Goal: Task Accomplishment & Management: Manage account settings

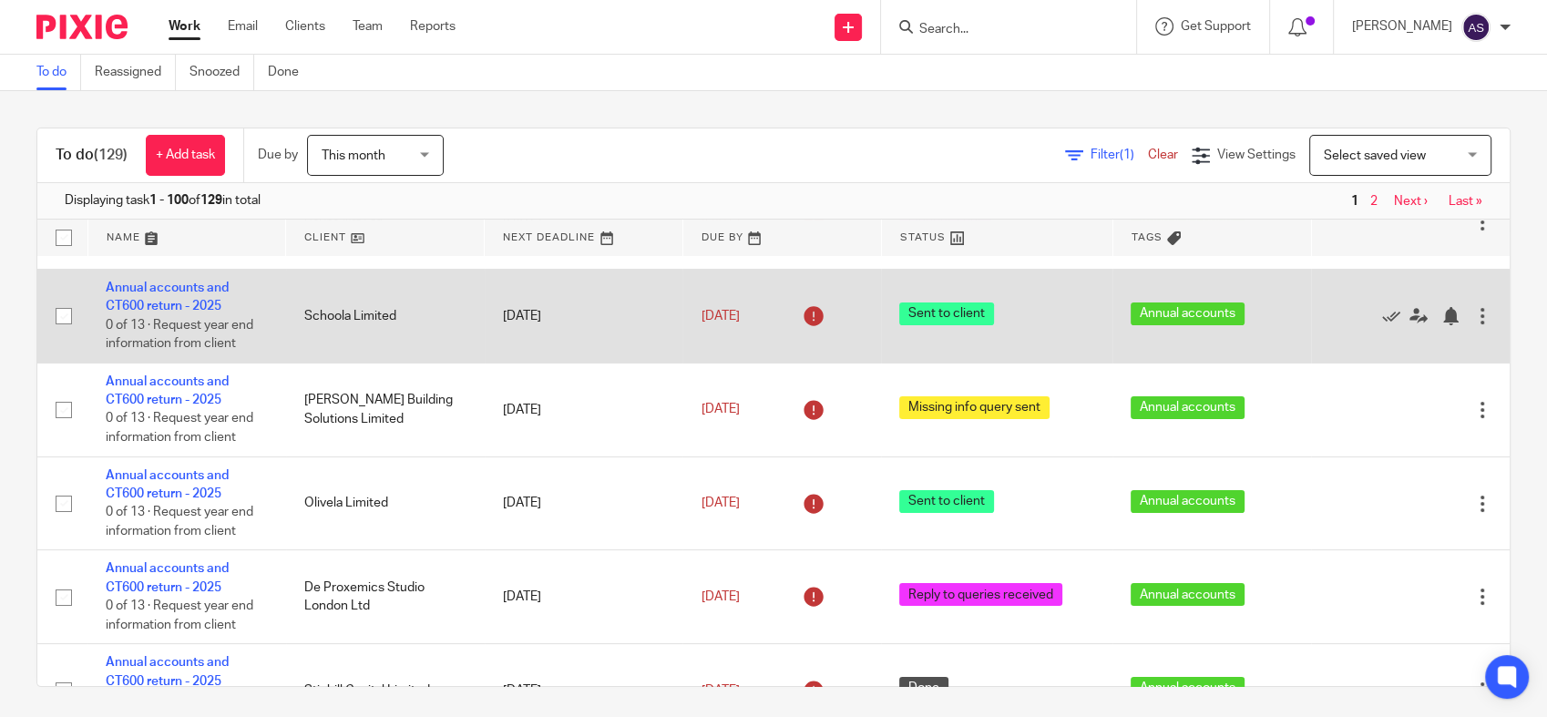
scroll to position [202, 0]
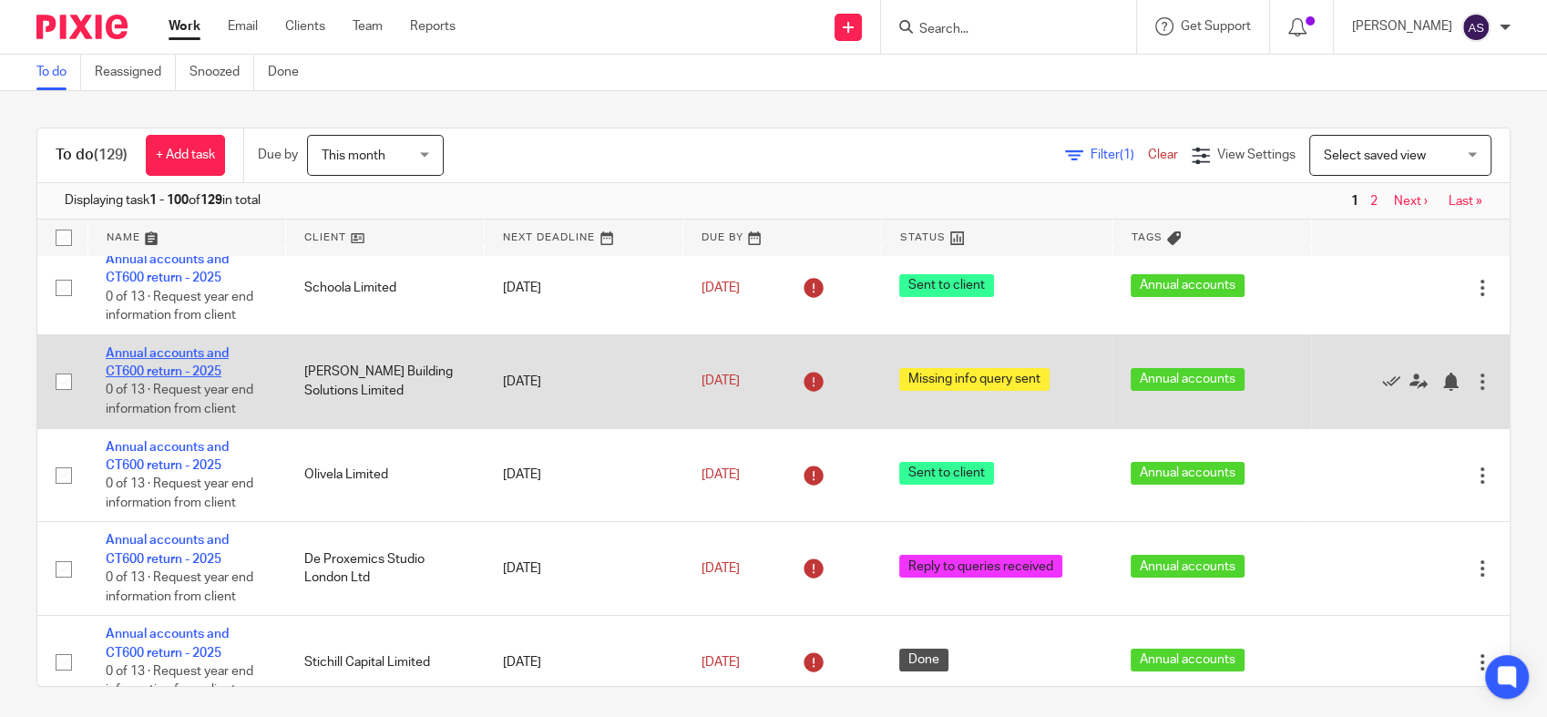
click at [178, 355] on link "Annual accounts and CT600 return - 2025" at bounding box center [167, 362] width 123 height 31
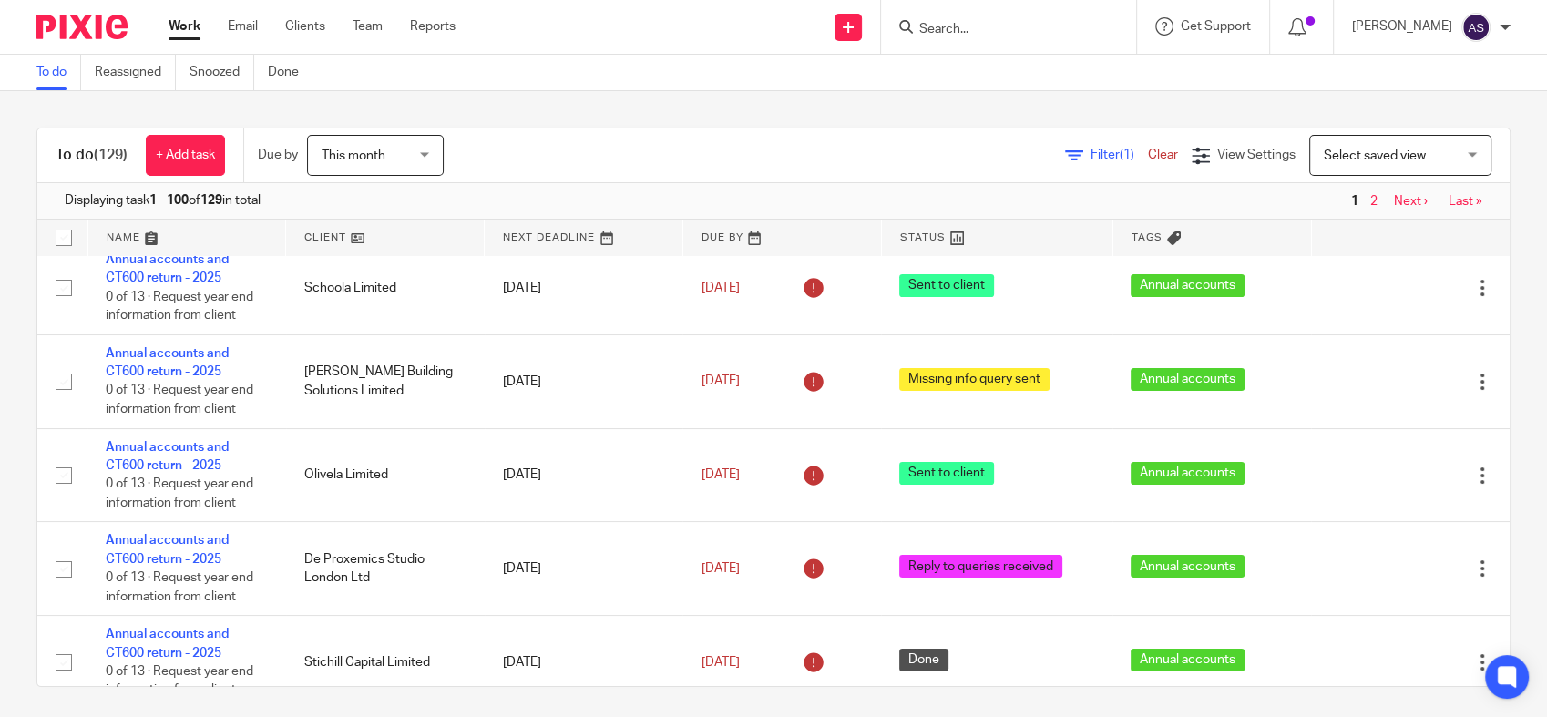
click at [177, 32] on link "Work" at bounding box center [185, 26] width 32 height 18
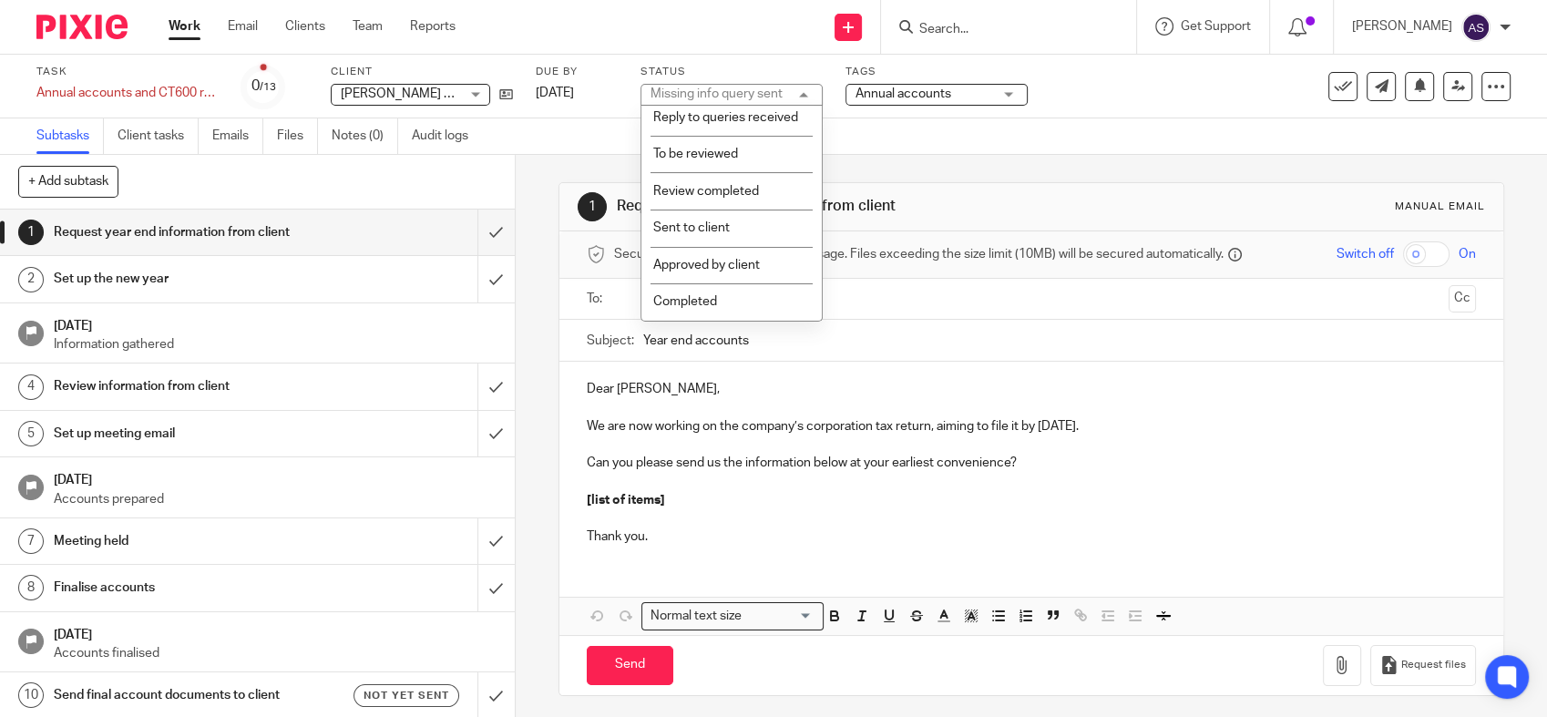
scroll to position [323, 0]
click at [727, 220] on li "Sent to client" at bounding box center [731, 227] width 180 height 37
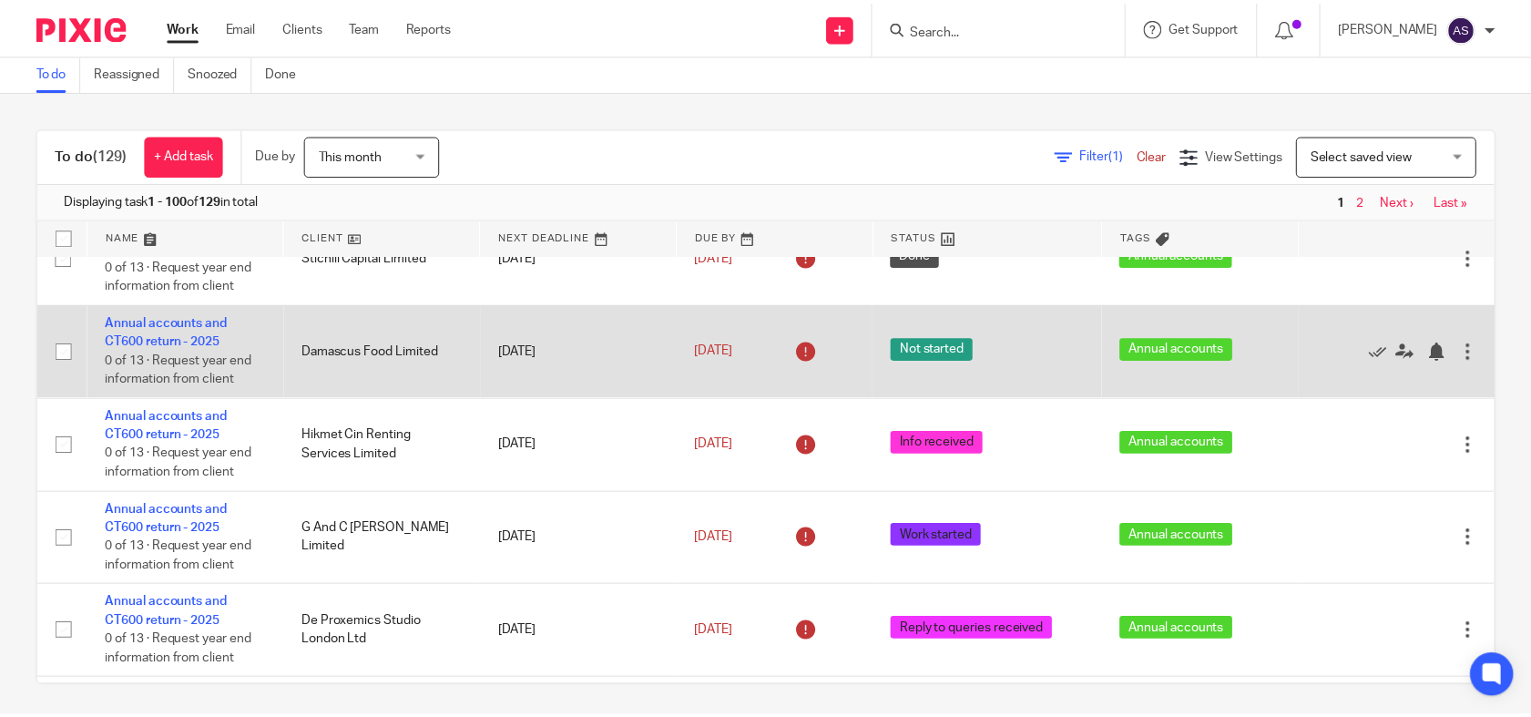
scroll to position [708, 0]
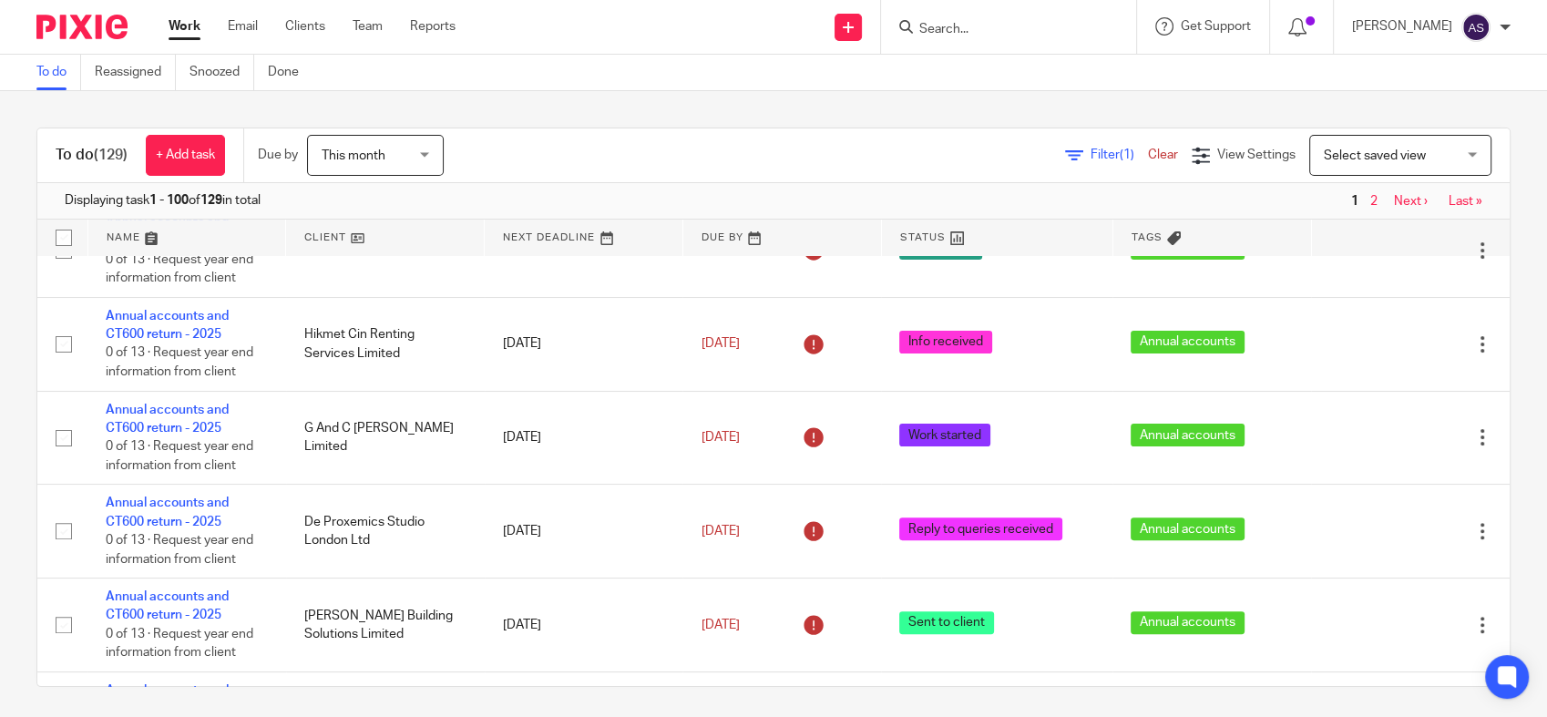
drag, startPoint x: 394, startPoint y: 353, endPoint x: 2016, endPoint y: 482, distance: 1626.5
click at [1546, 482] on html "Work Email Clients Team Reports Work Email Clients Team Reports Settings Send n…" at bounding box center [773, 358] width 1547 height 717
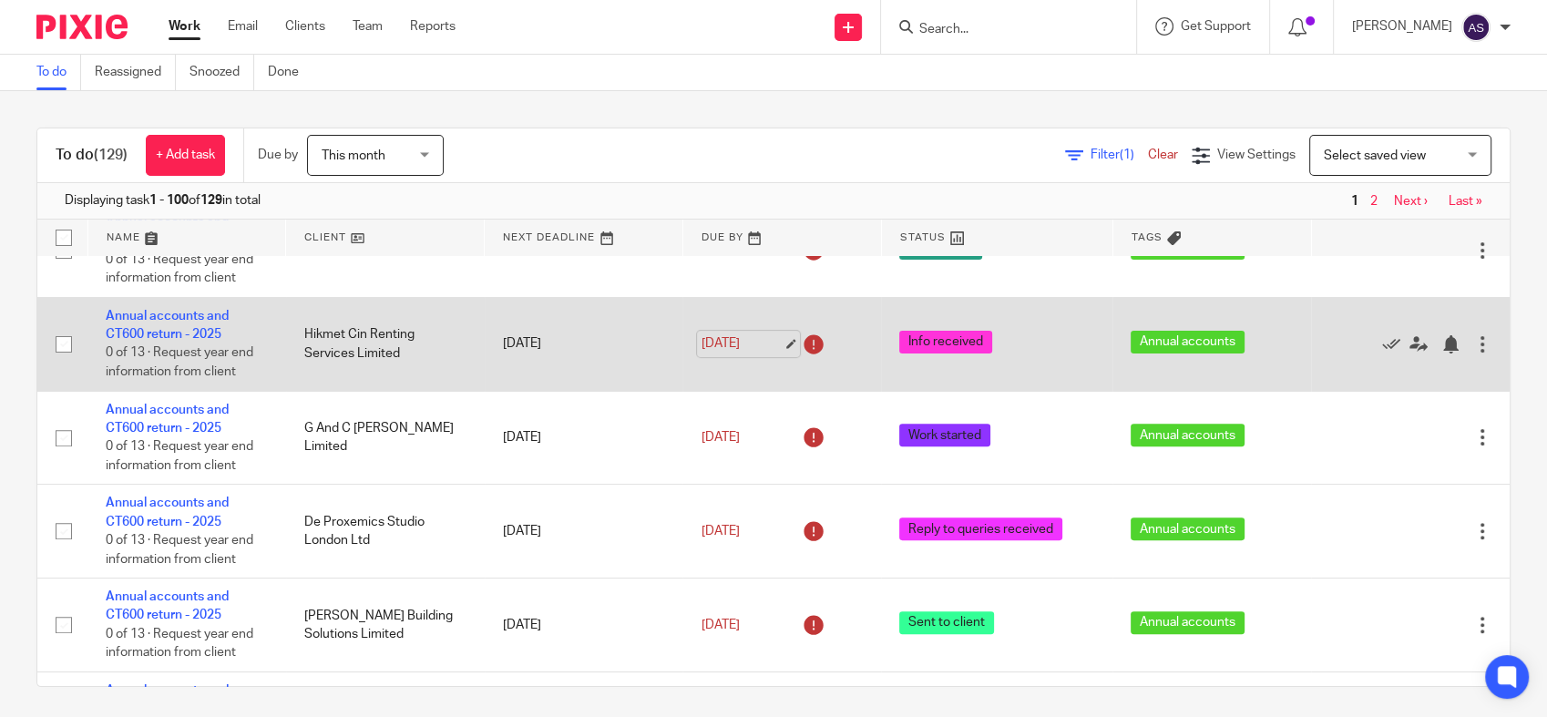
click at [724, 344] on link "[DATE]" at bounding box center [741, 343] width 82 height 19
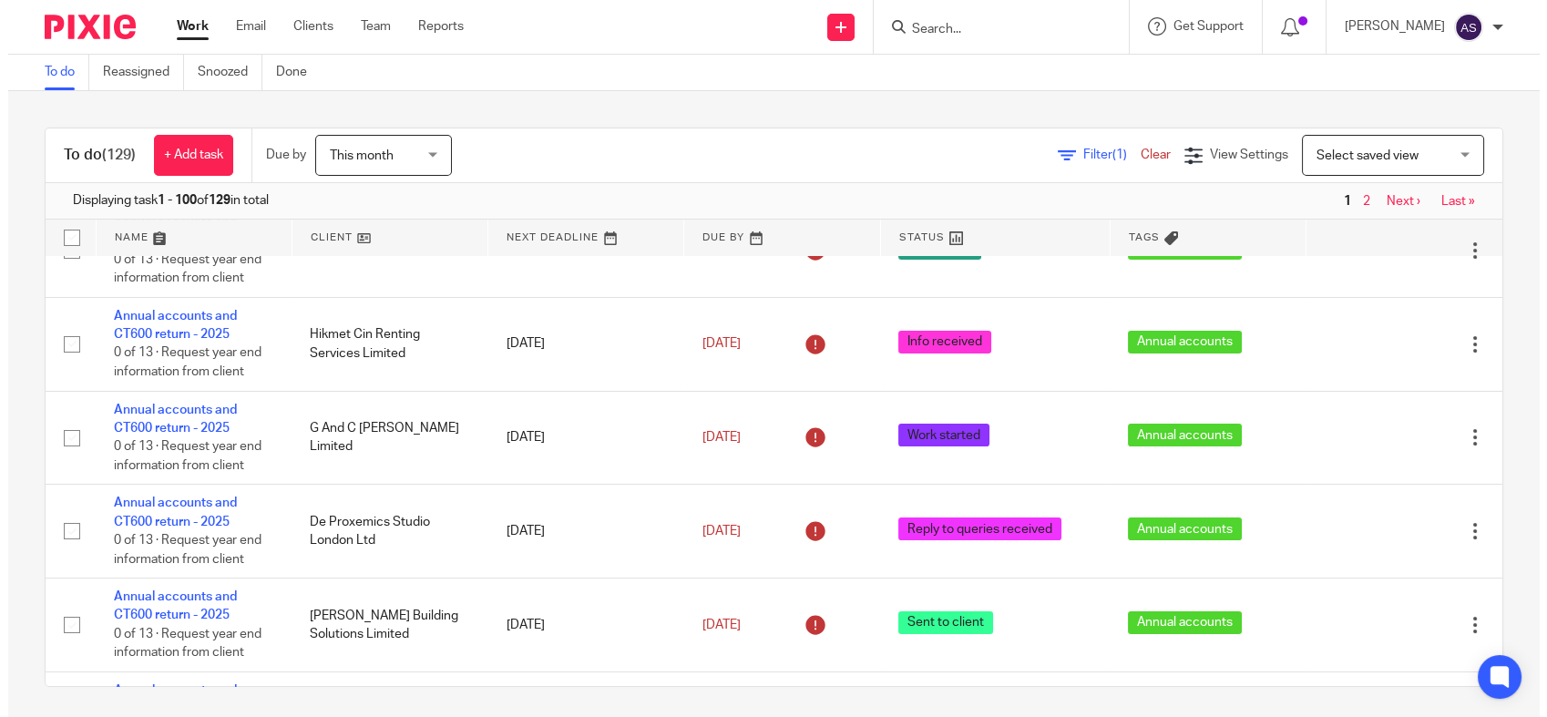
scroll to position [0, 0]
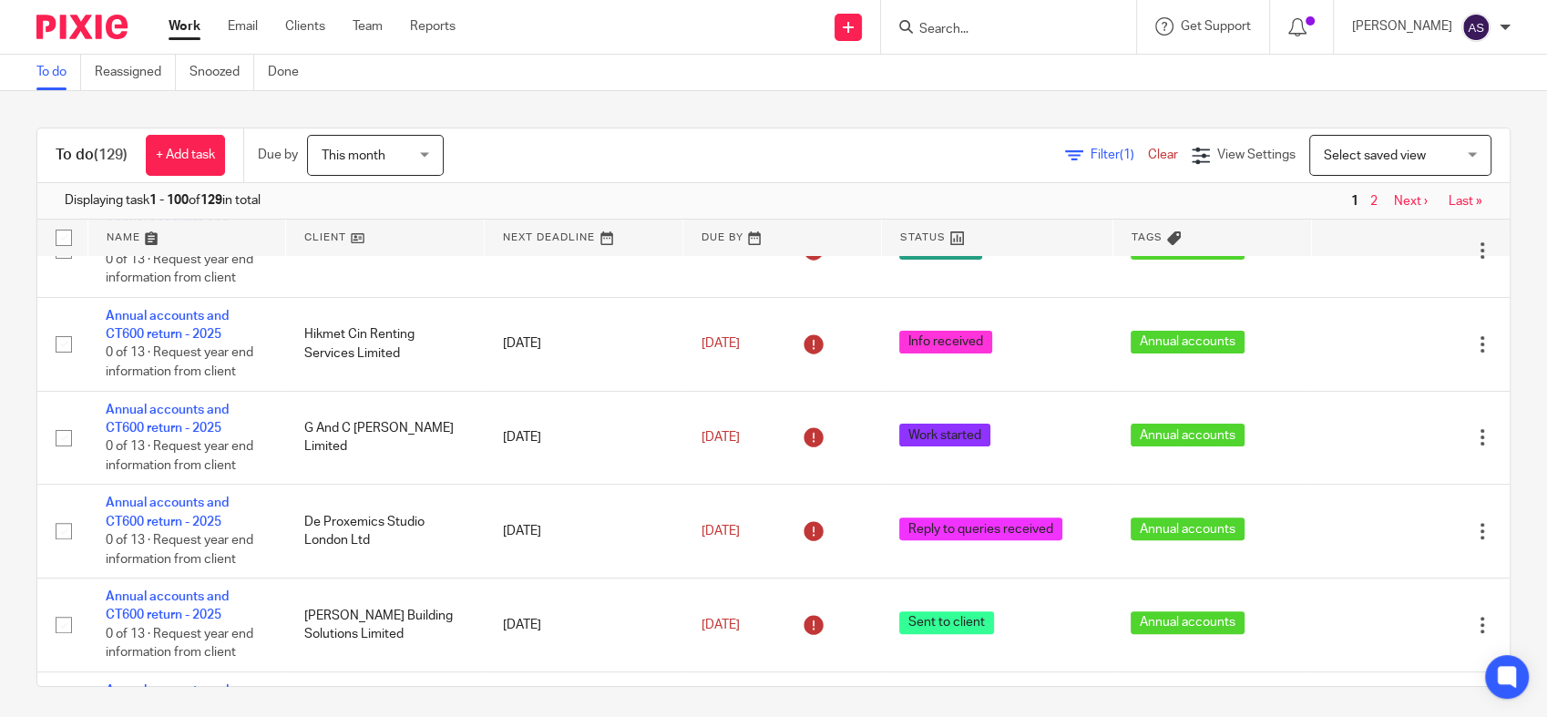
click at [181, 21] on link "Work" at bounding box center [185, 26] width 32 height 18
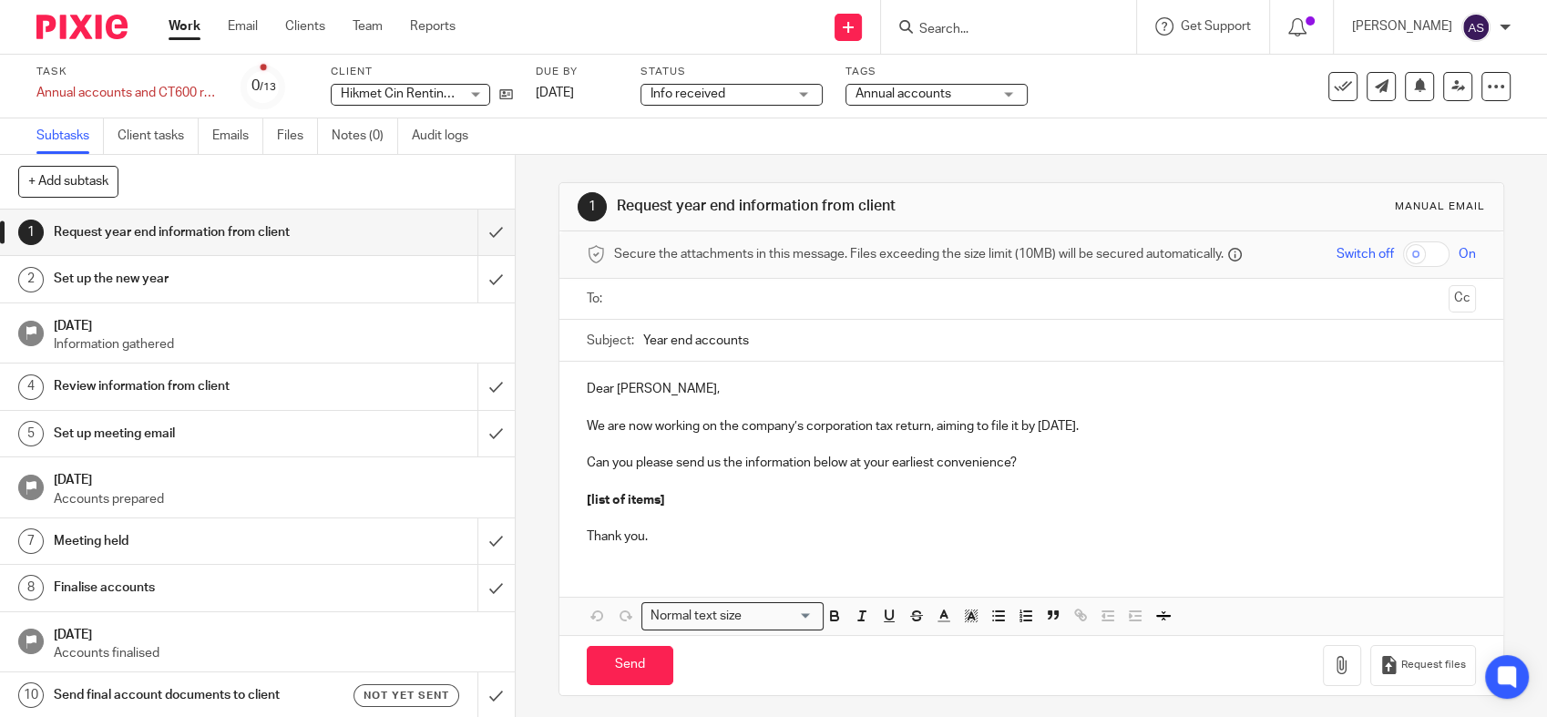
click at [400, 94] on span "Hikmet Cin Renting Services Limited" at bounding box center [445, 93] width 209 height 13
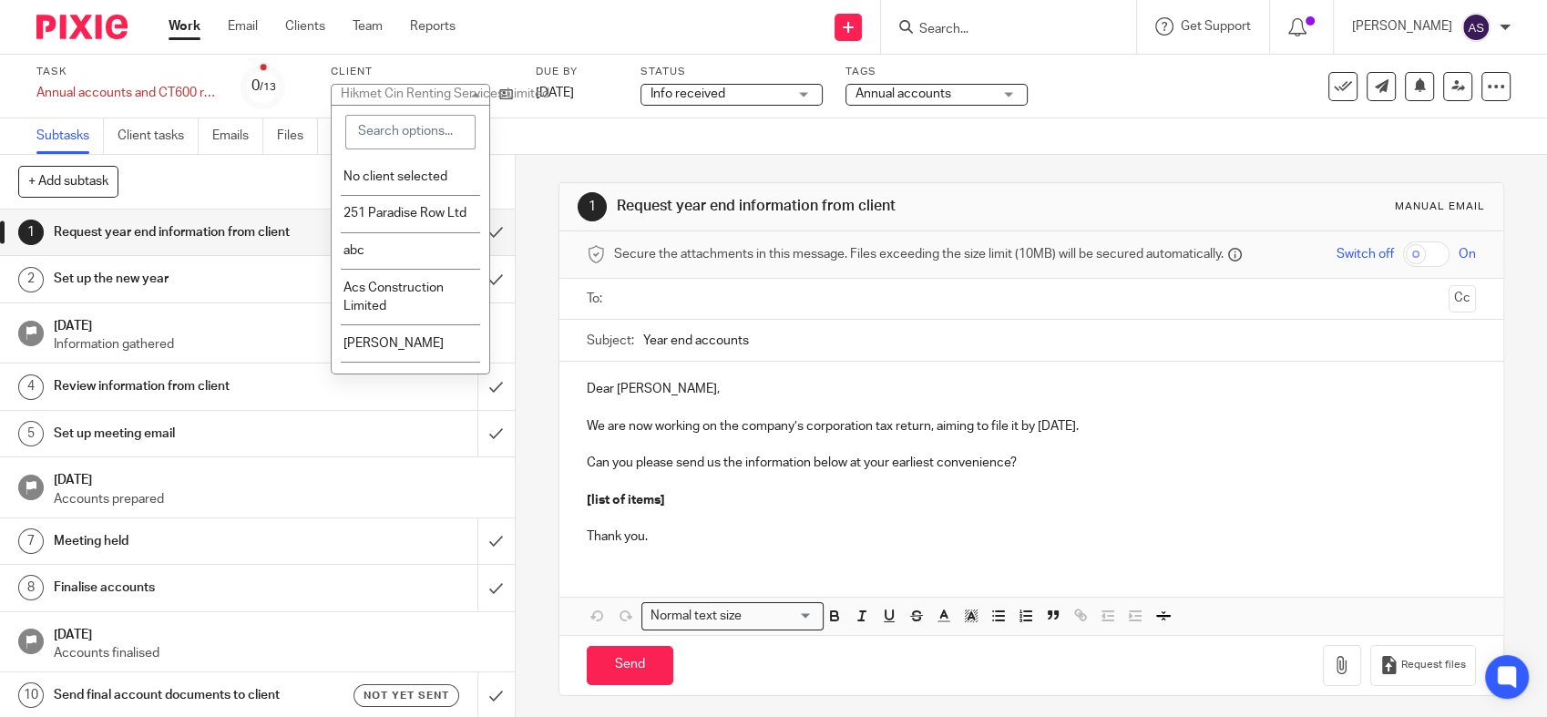
click at [935, 301] on input "text" at bounding box center [1030, 299] width 820 height 21
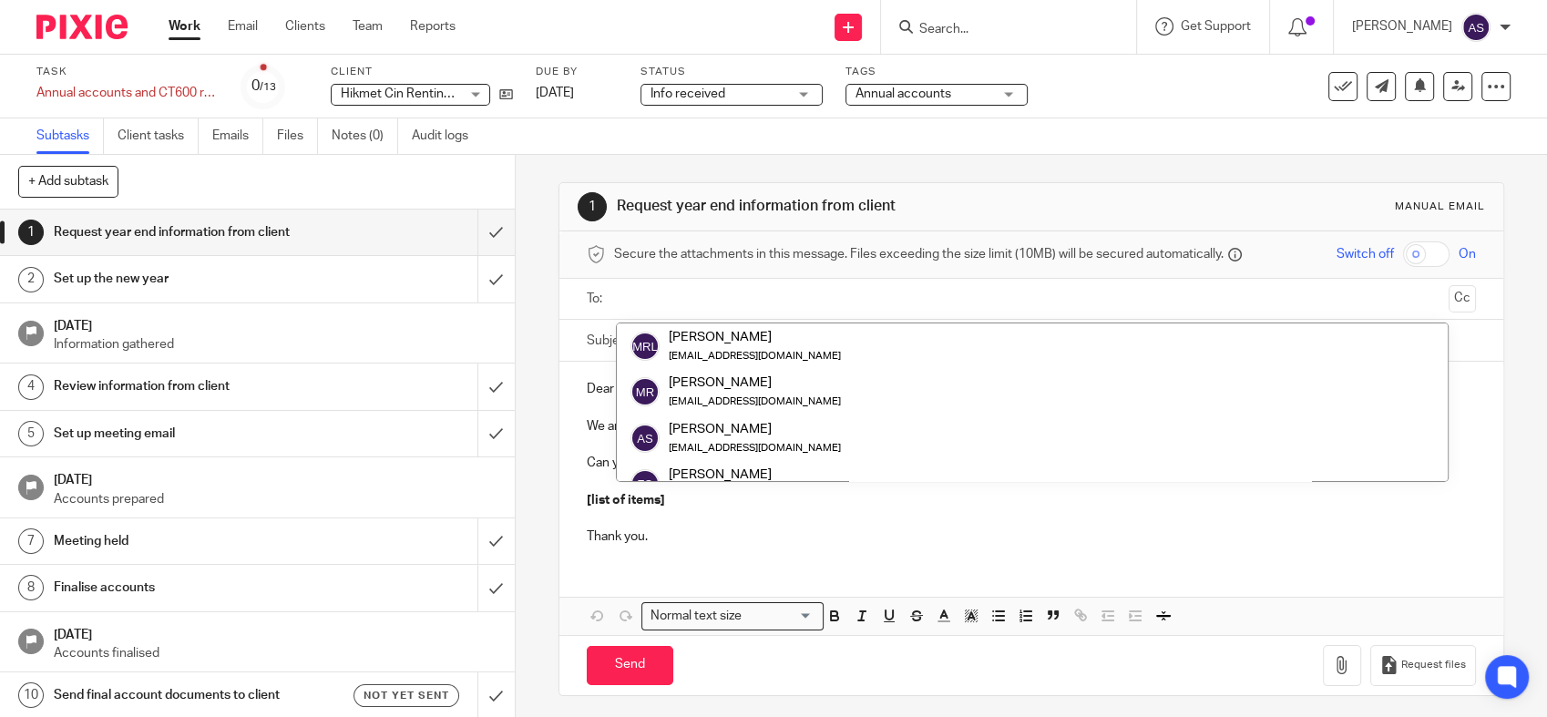
click at [423, 201] on div "+ Add subtask Cancel + Add" at bounding box center [257, 182] width 515 height 55
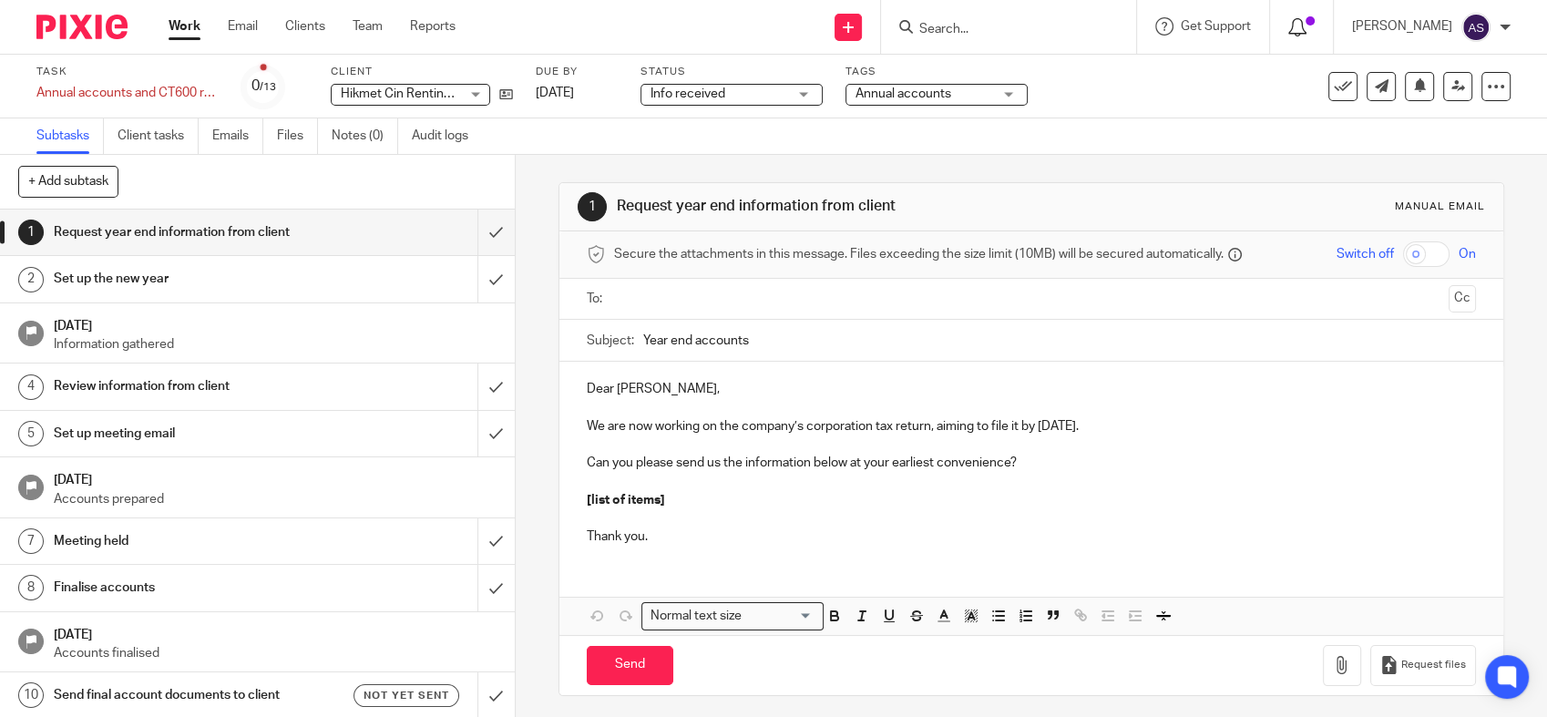
click at [1306, 32] on icon at bounding box center [1297, 27] width 18 height 18
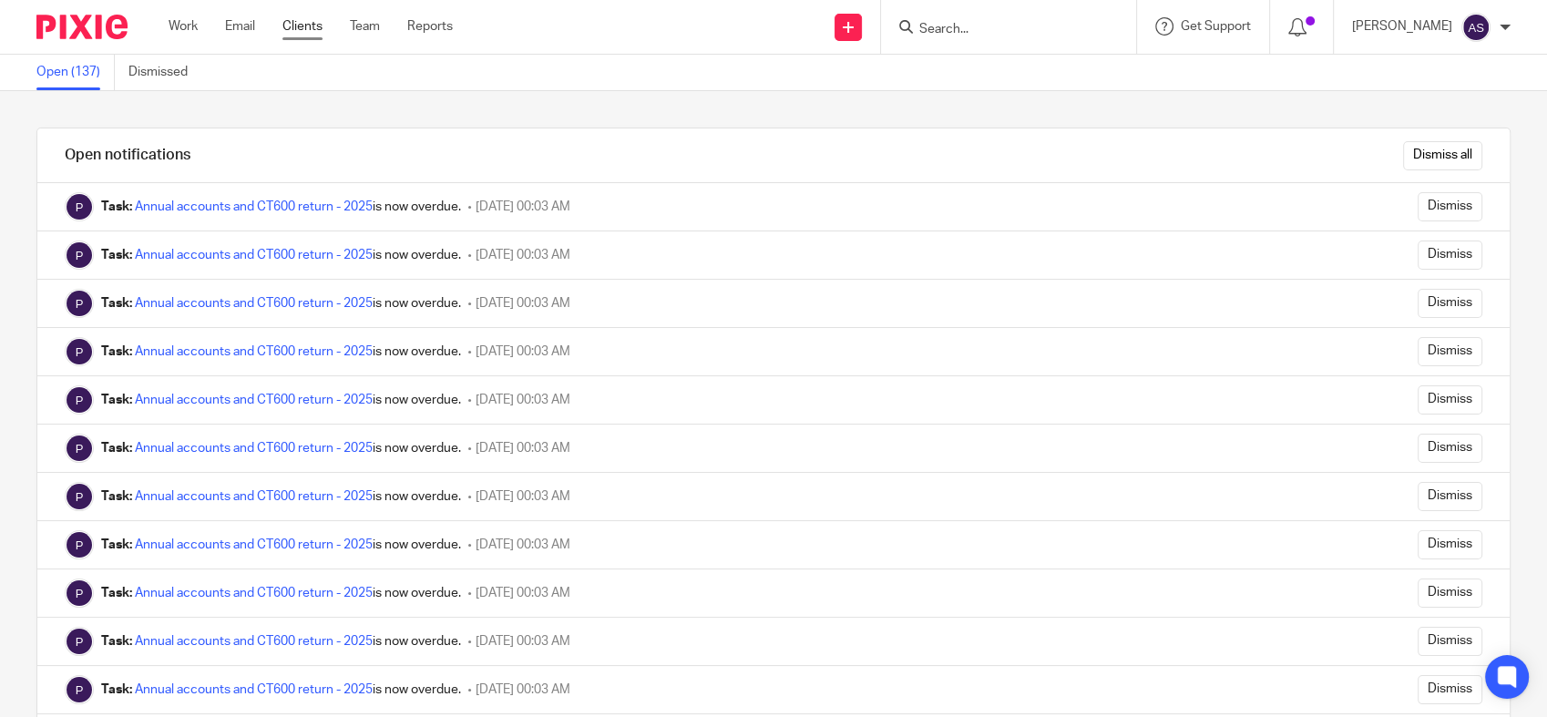
click at [311, 30] on link "Clients" at bounding box center [302, 26] width 40 height 18
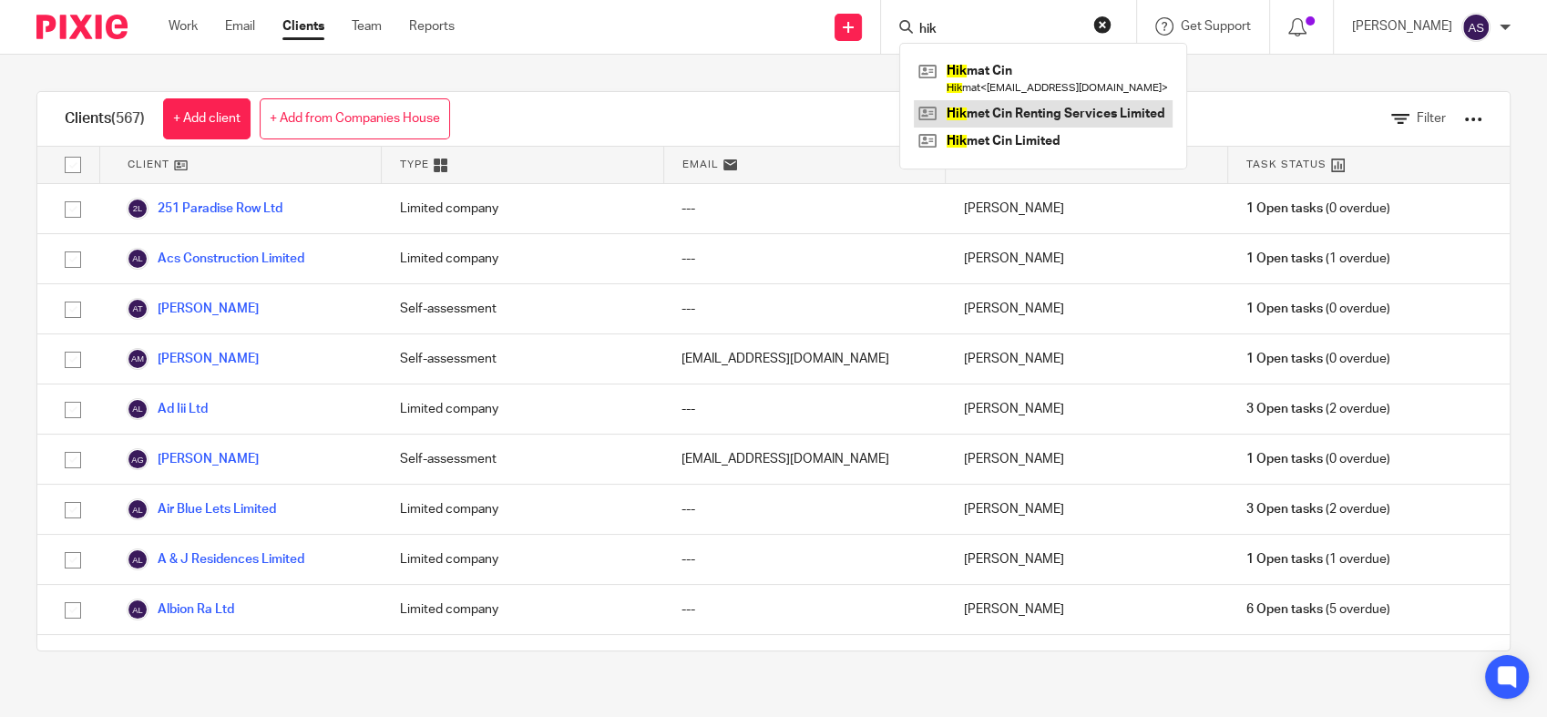
type input "hik"
click at [1059, 118] on link at bounding box center [1043, 113] width 259 height 27
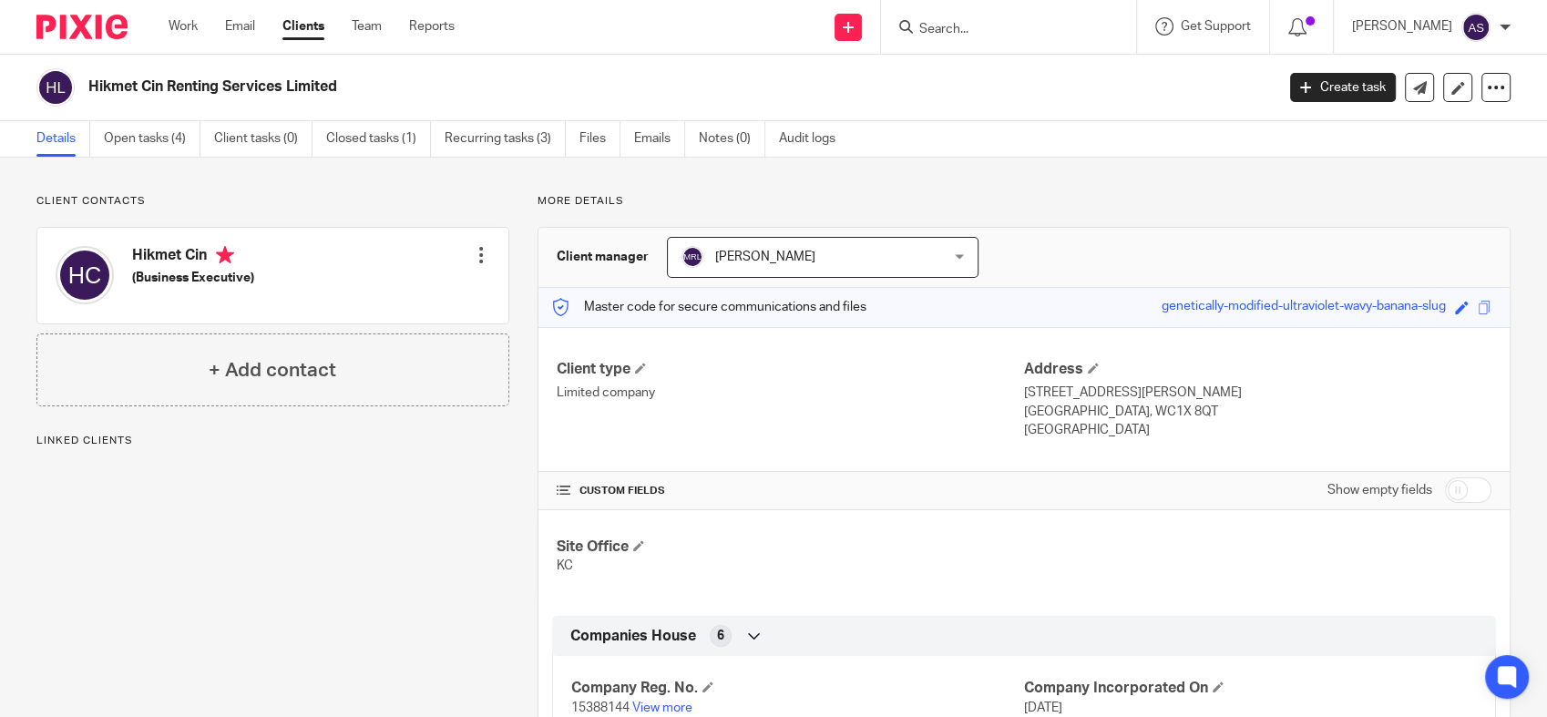
drag, startPoint x: 368, startPoint y: 87, endPoint x: 87, endPoint y: 92, distance: 280.6
click at [88, 92] on h2 "Hikmet Cin Renting Services Limited" at bounding box center [557, 86] width 939 height 19
copy h2 "Hikmet Cin Renting Services Limited"
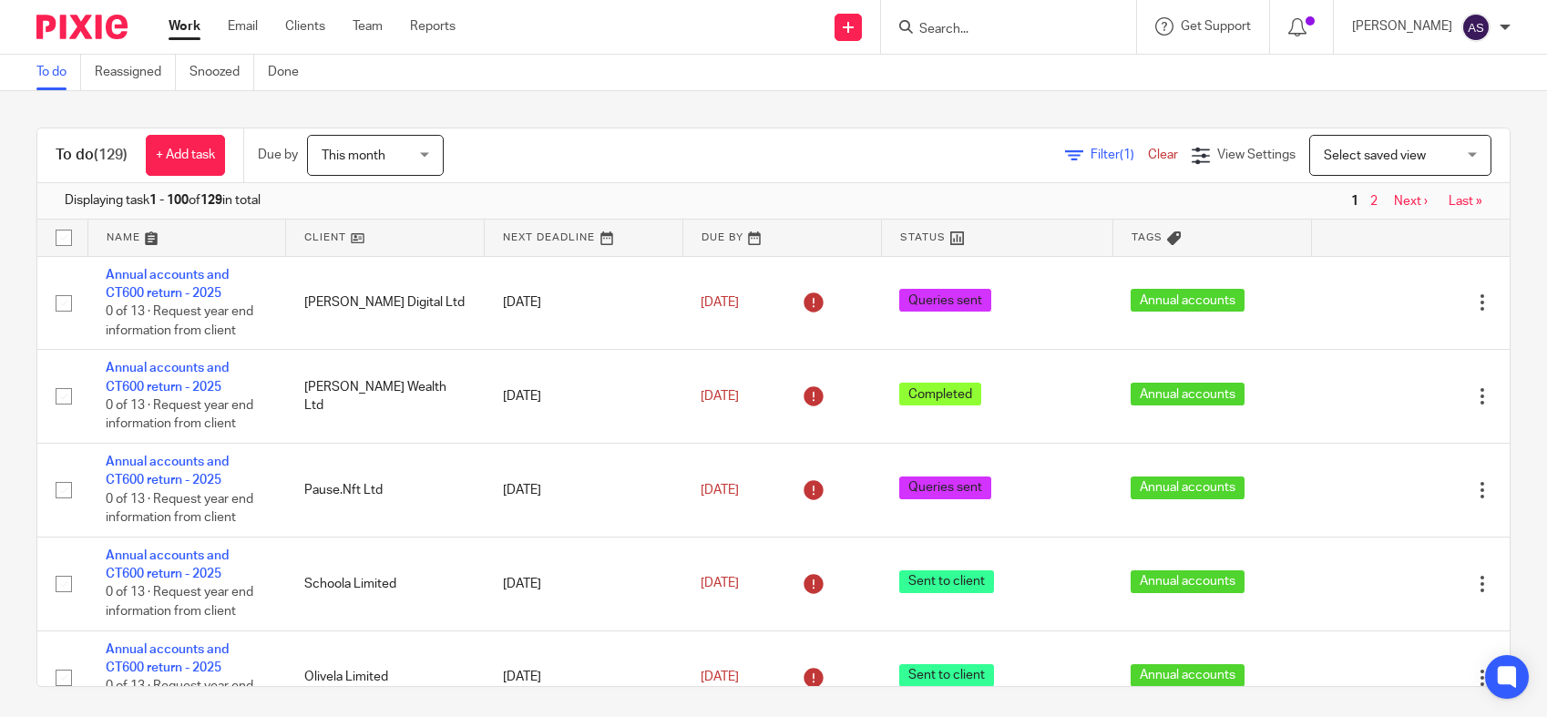
click at [690, 236] on link at bounding box center [782, 238] width 198 height 36
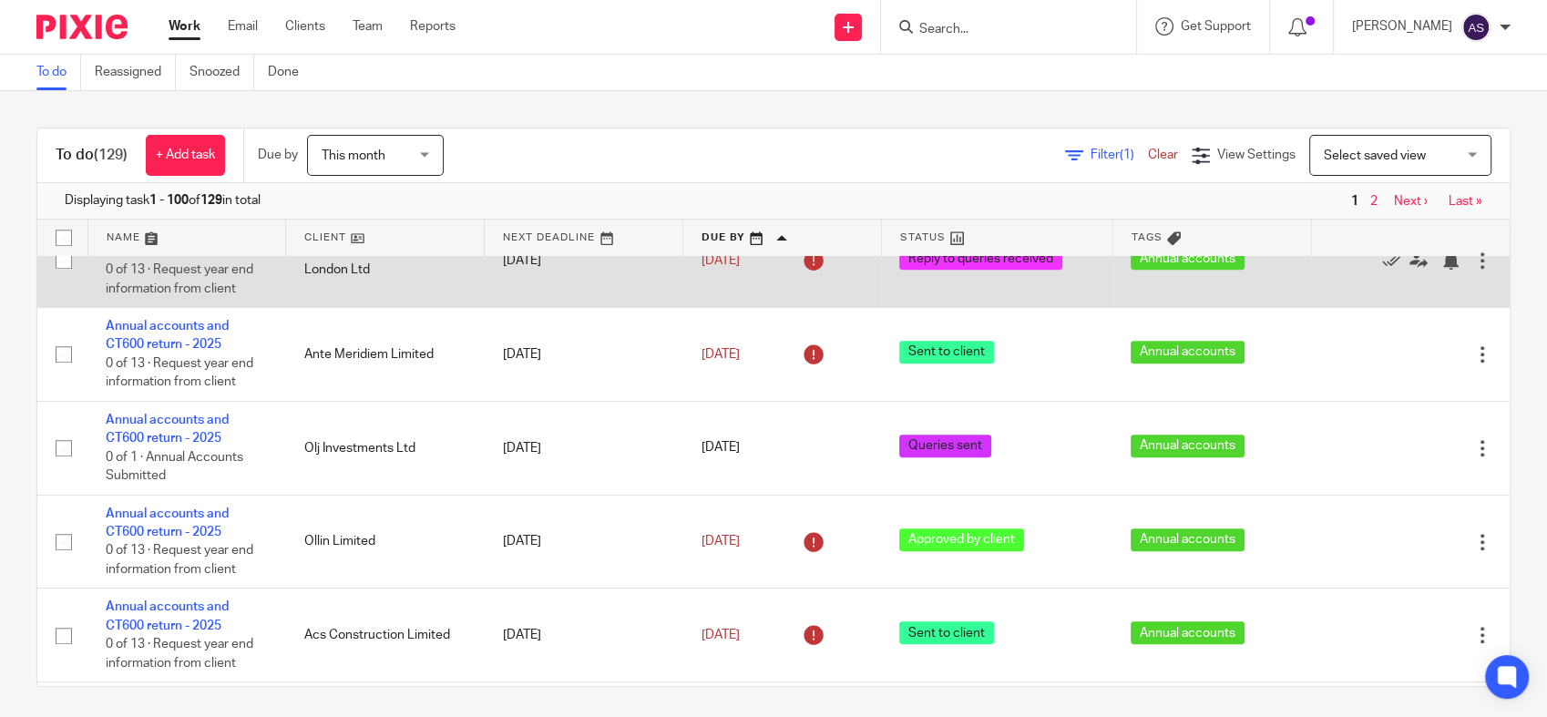
scroll to position [1012, 0]
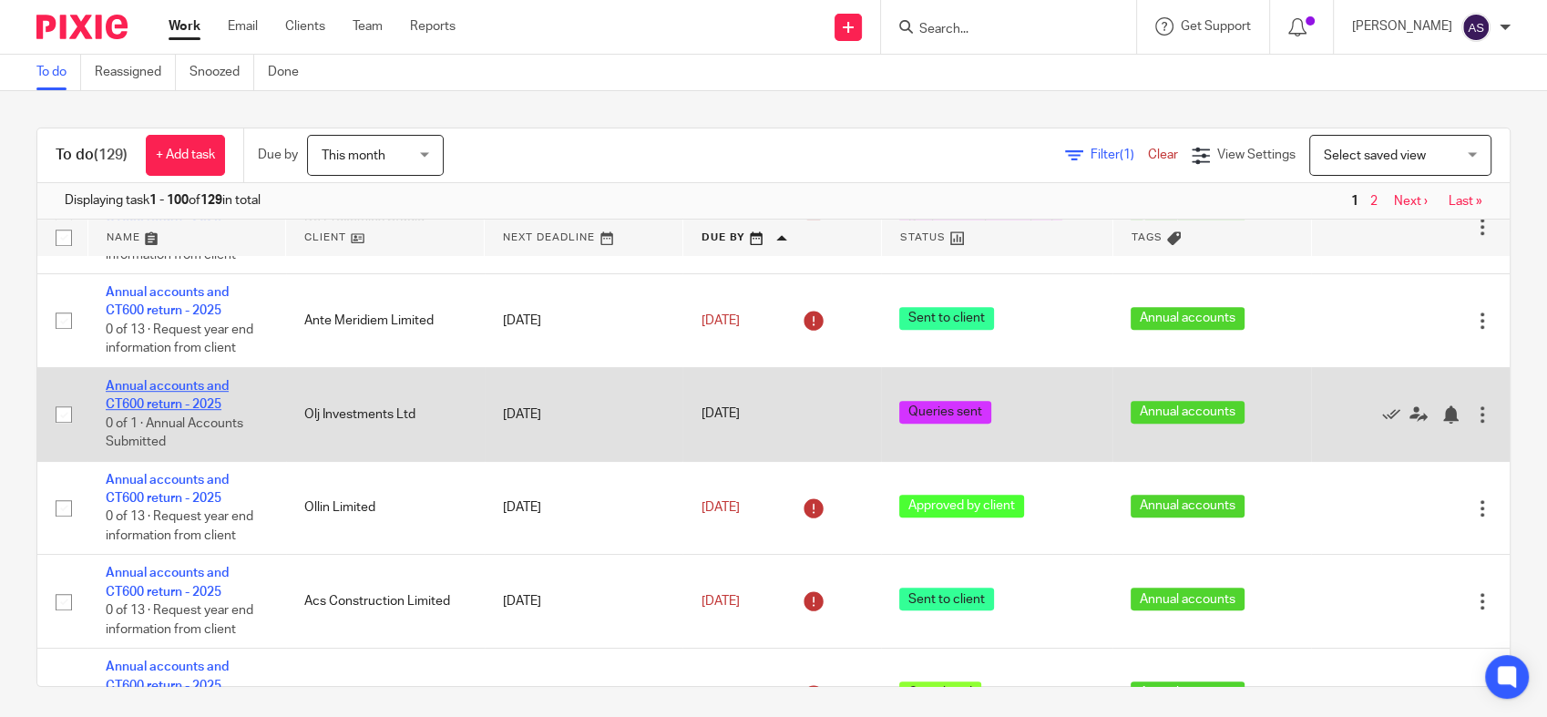
click at [128, 411] on link "Annual accounts and CT600 return - 2025" at bounding box center [167, 395] width 123 height 31
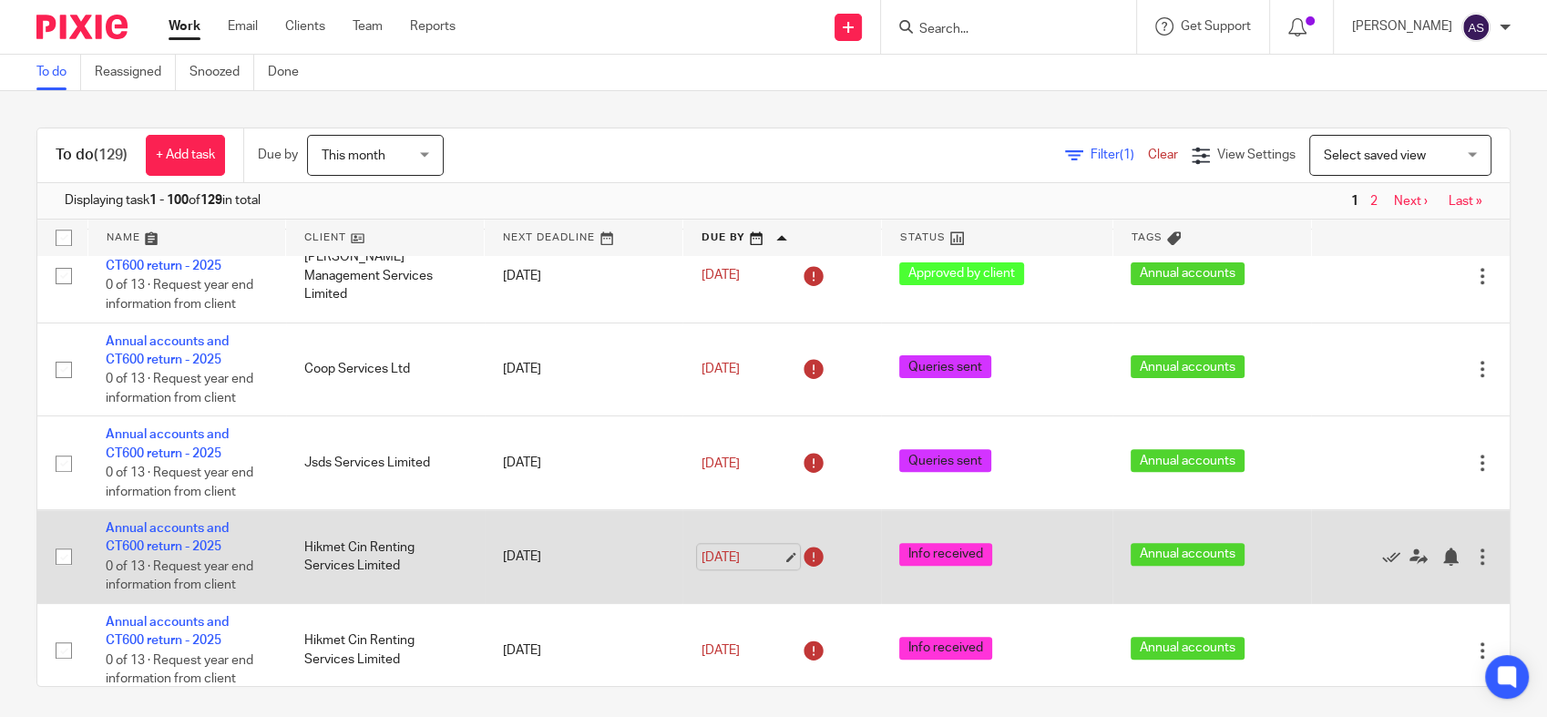
scroll to position [1720, 0]
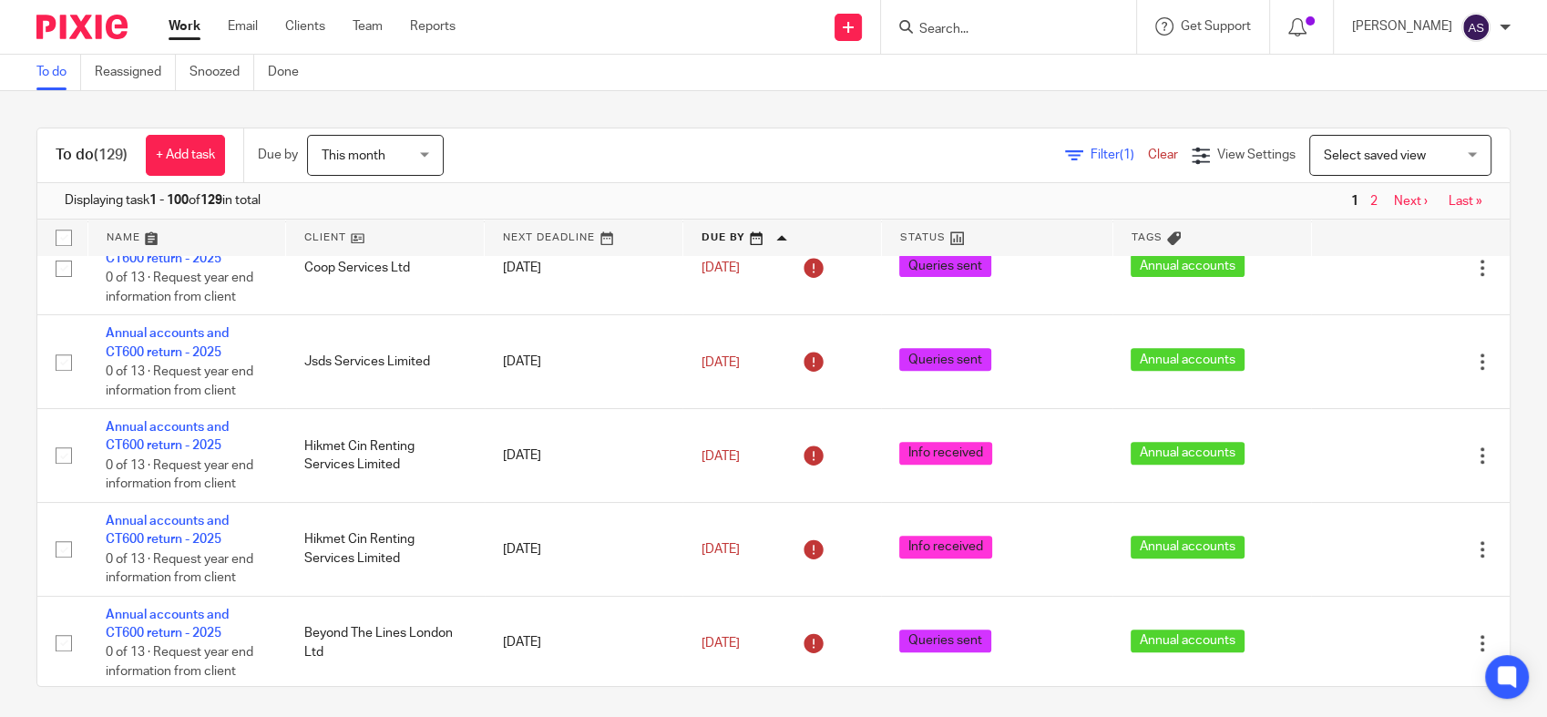
click at [1047, 35] on input "Search" at bounding box center [999, 30] width 164 height 16
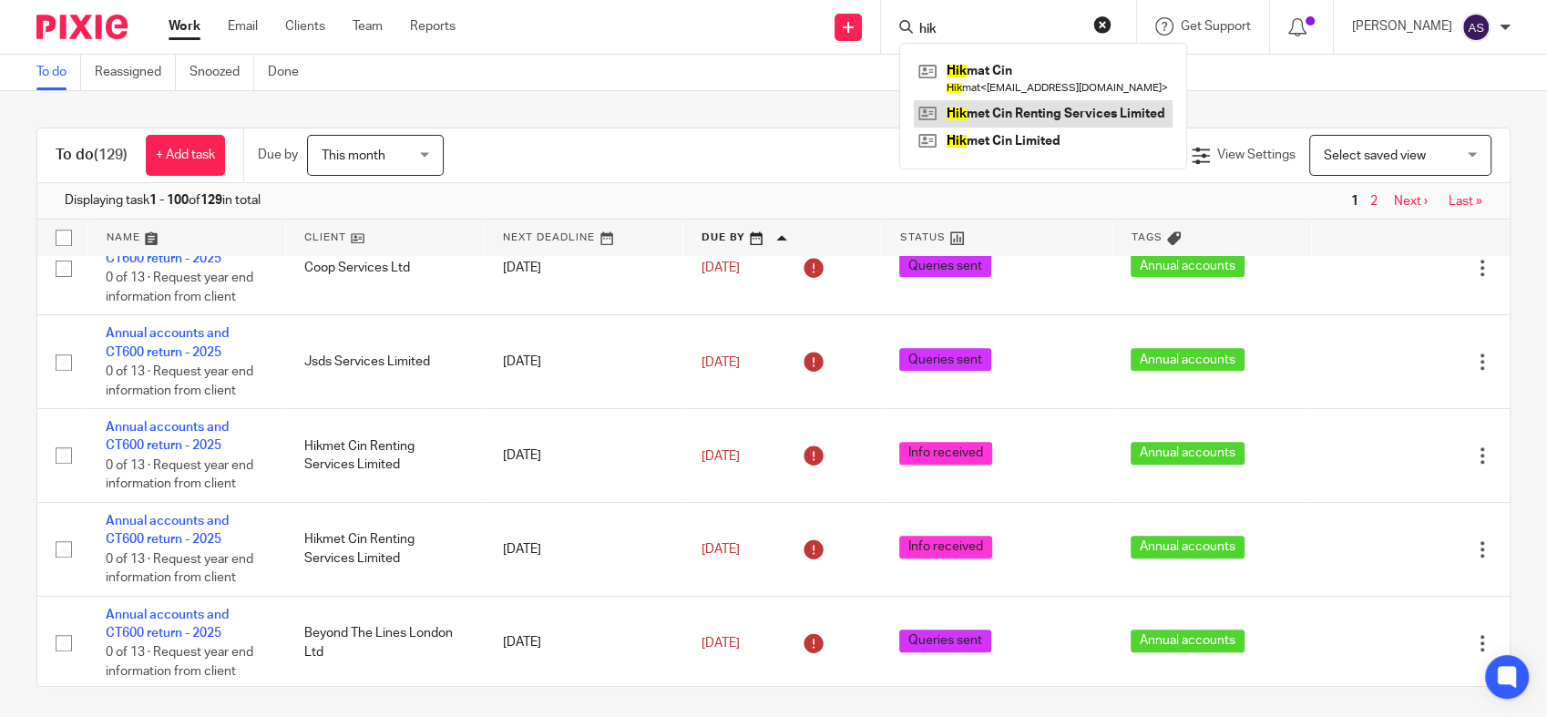
type input "hik"
click at [1040, 118] on link at bounding box center [1043, 113] width 259 height 27
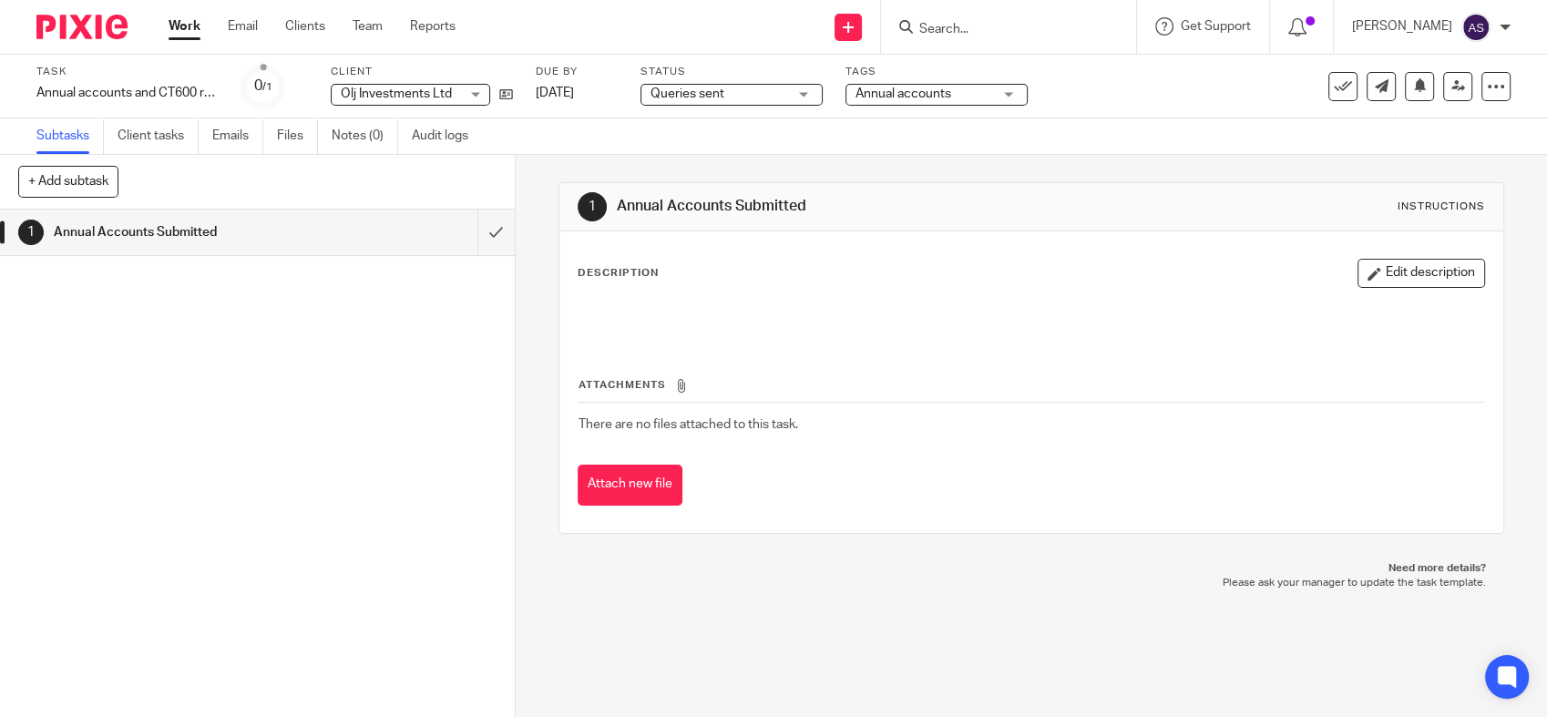
click at [743, 95] on span "Queries sent" at bounding box center [718, 94] width 137 height 19
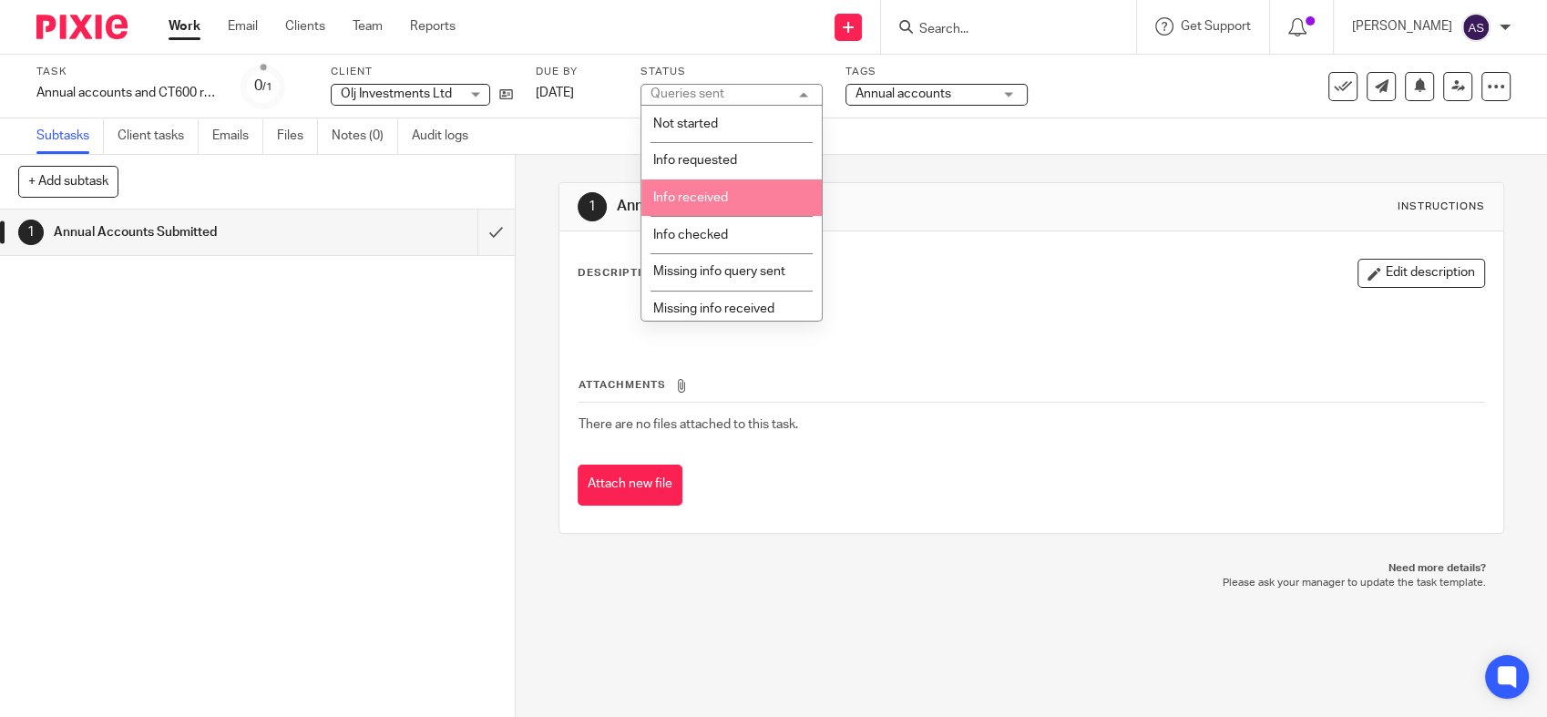
click at [1223, 275] on div "Description Edit description" at bounding box center [1030, 273] width 907 height 29
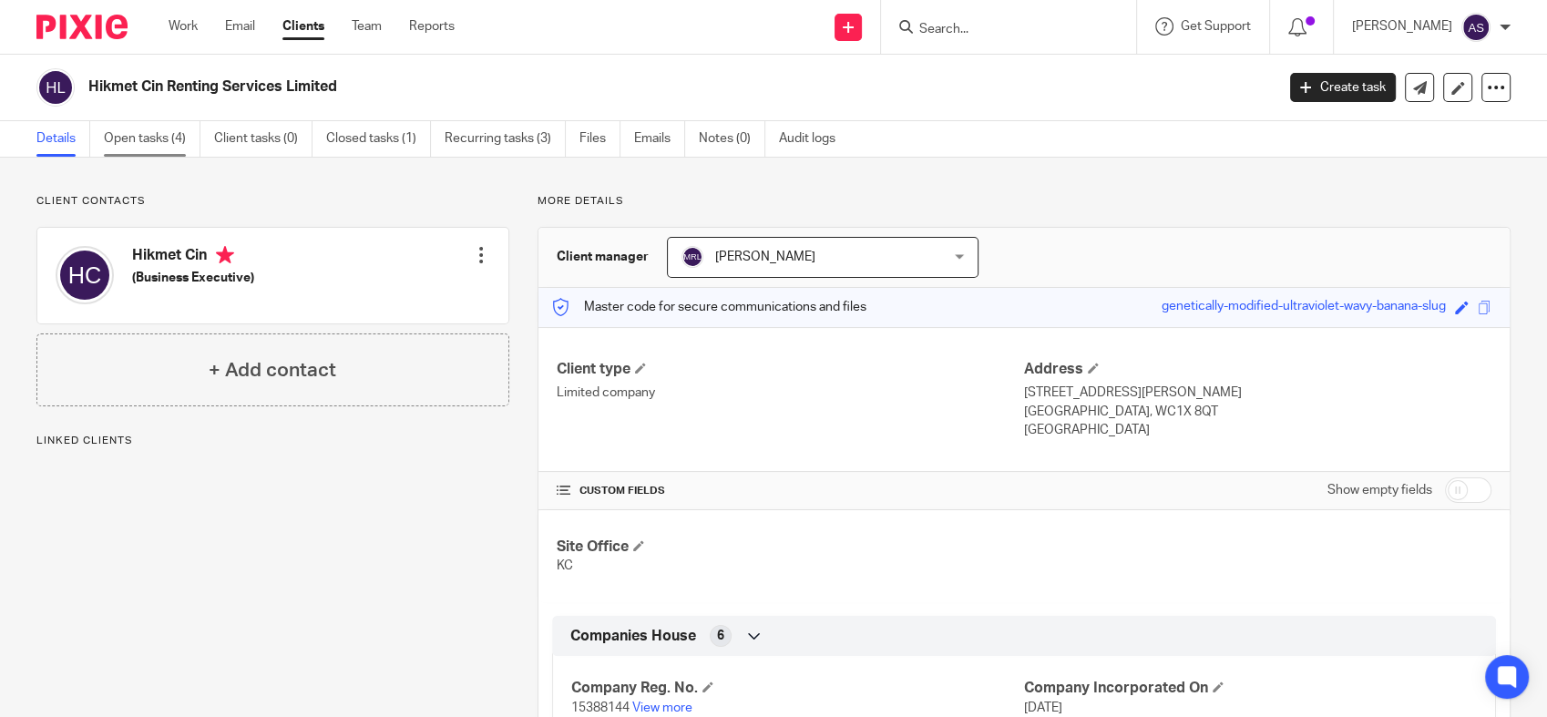
click at [125, 138] on link "Open tasks (4)" at bounding box center [152, 139] width 97 height 36
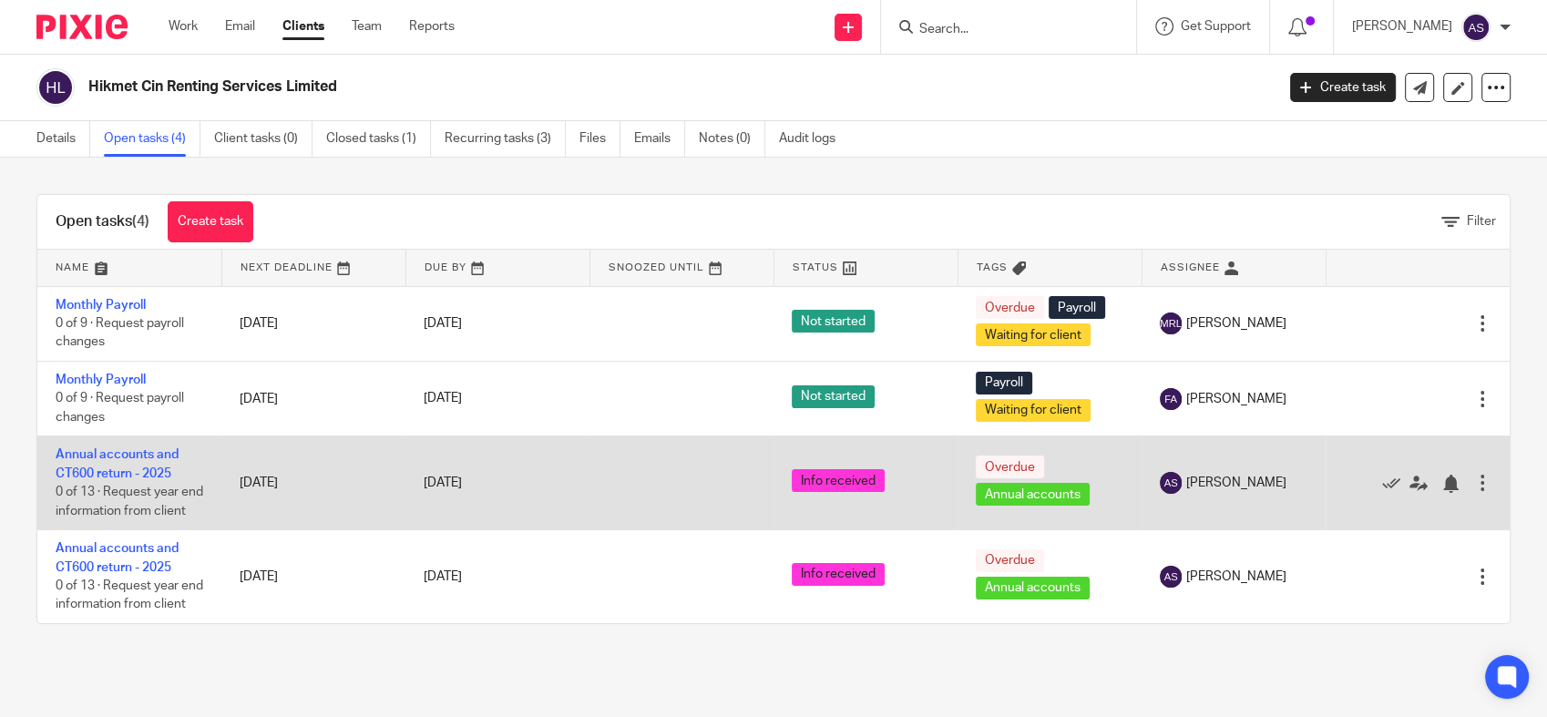
click at [1473, 489] on div at bounding box center [1482, 483] width 18 height 18
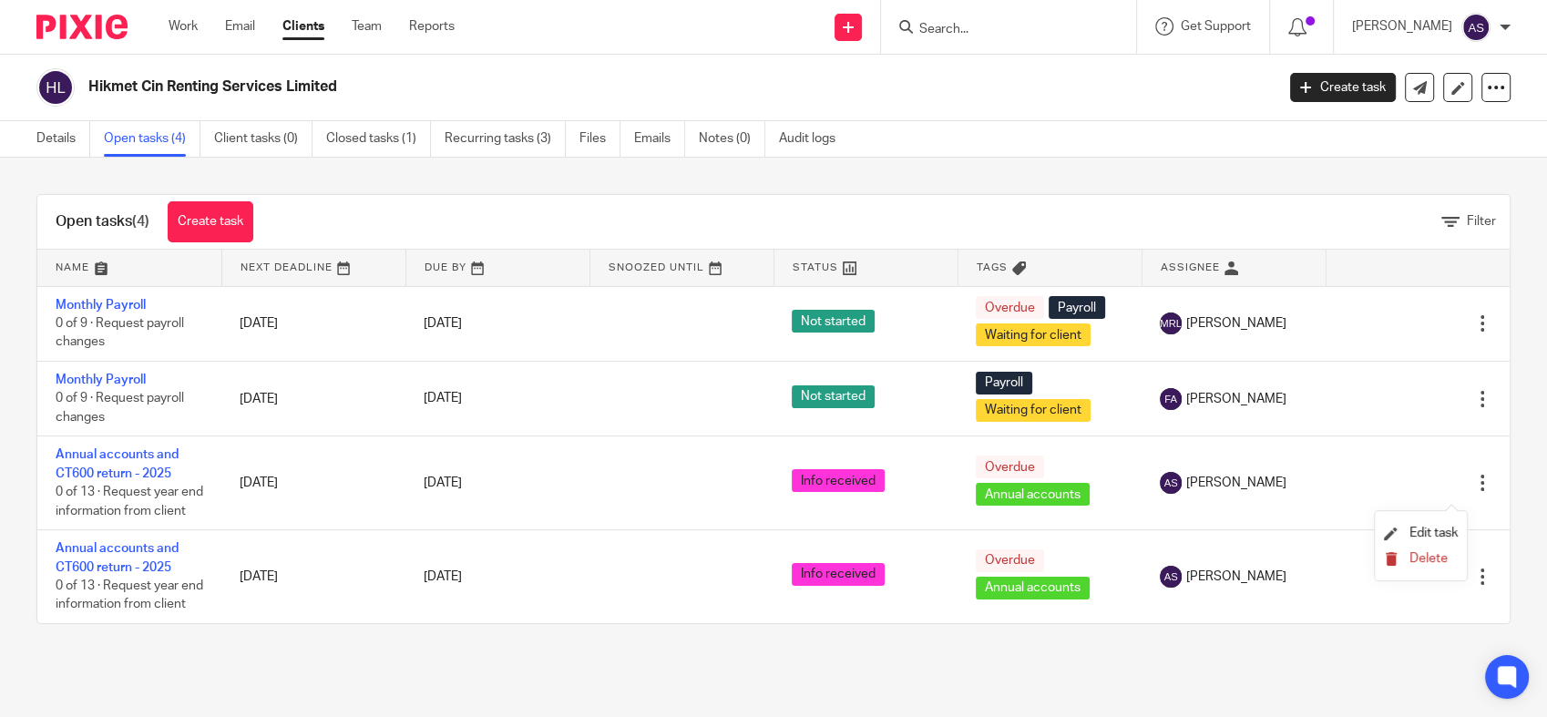
click at [1411, 559] on span "Delete" at bounding box center [1428, 558] width 38 height 13
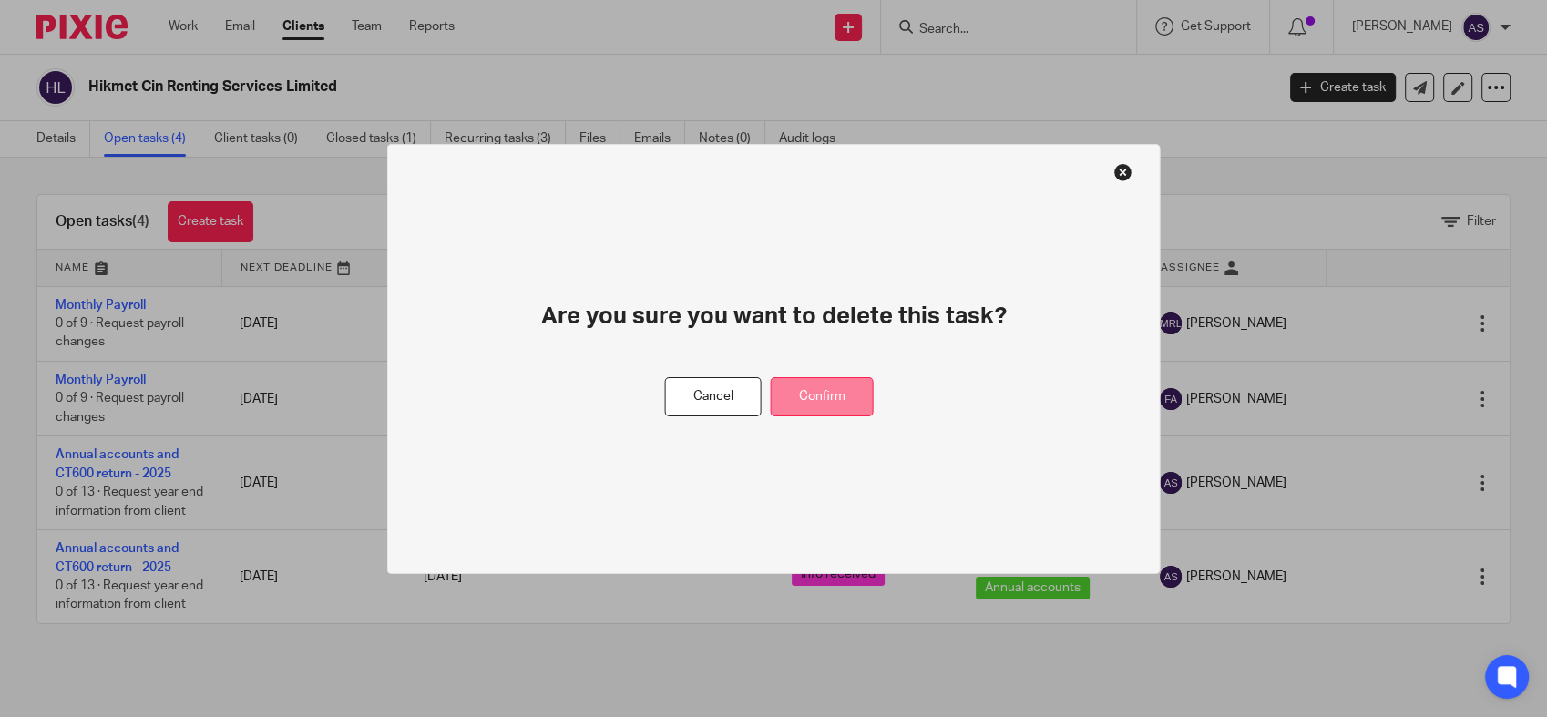
click at [823, 393] on button "Confirm" at bounding box center [822, 396] width 103 height 39
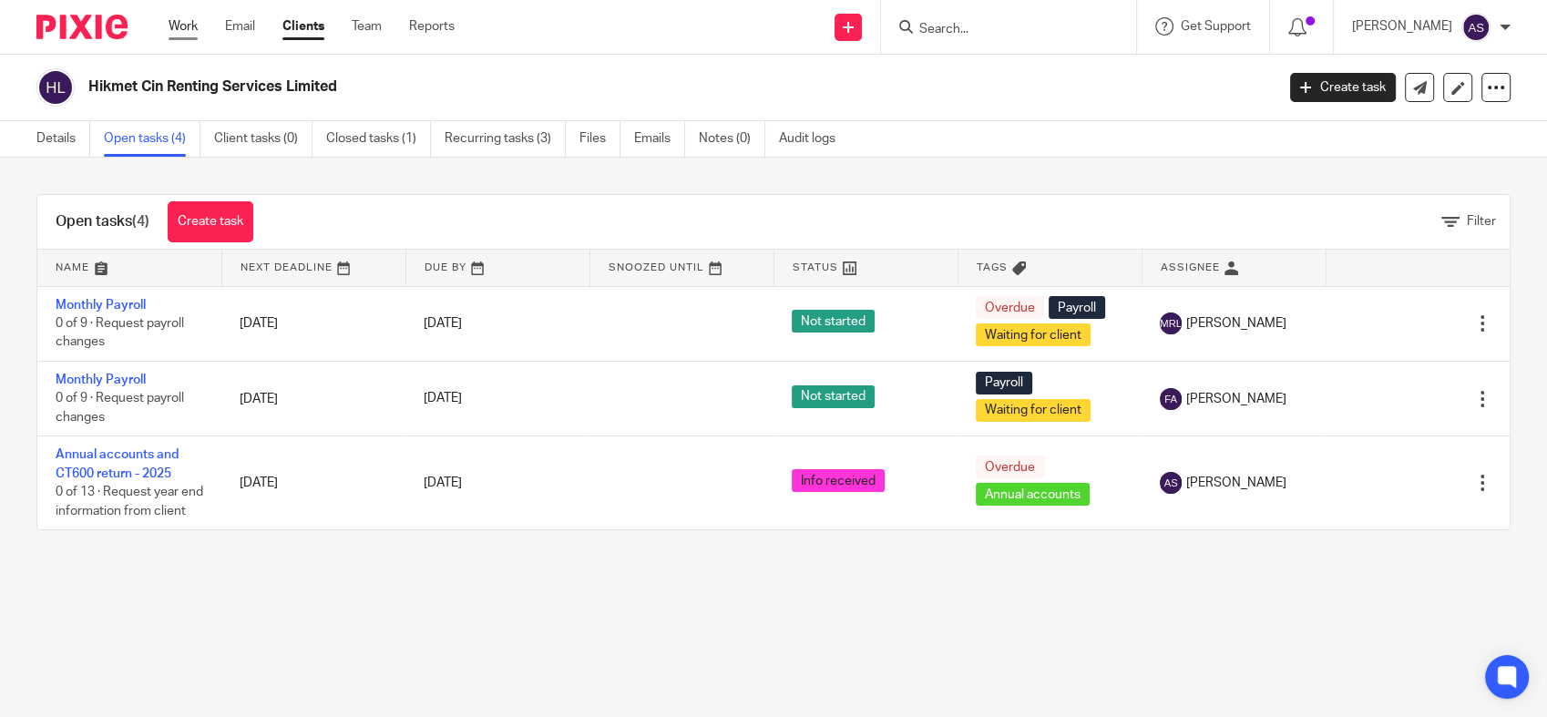
click at [191, 35] on link "Work" at bounding box center [183, 26] width 29 height 18
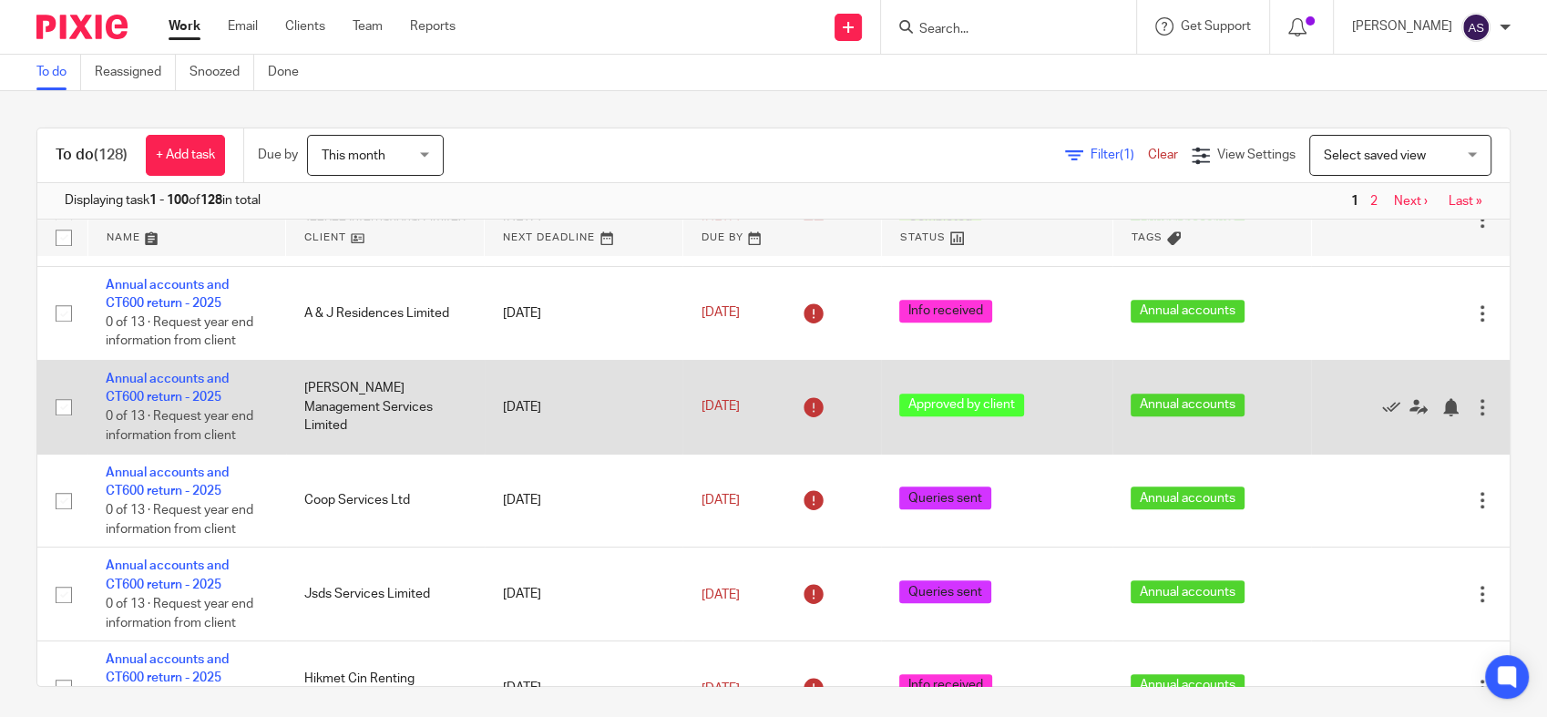
scroll to position [1517, 0]
